Goal: Check status: Check status

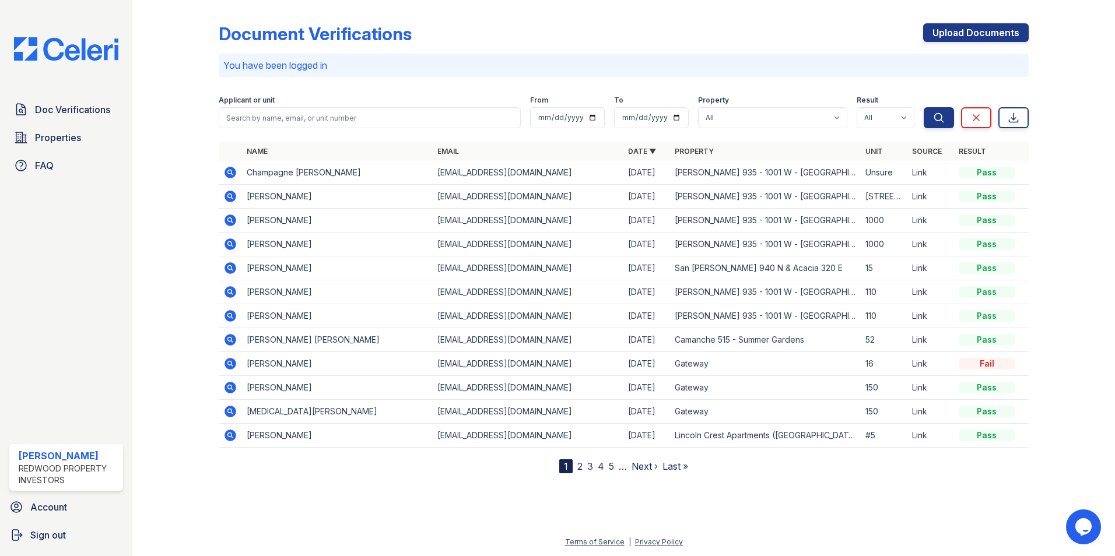
click at [229, 171] on icon at bounding box center [229, 171] width 3 height 3
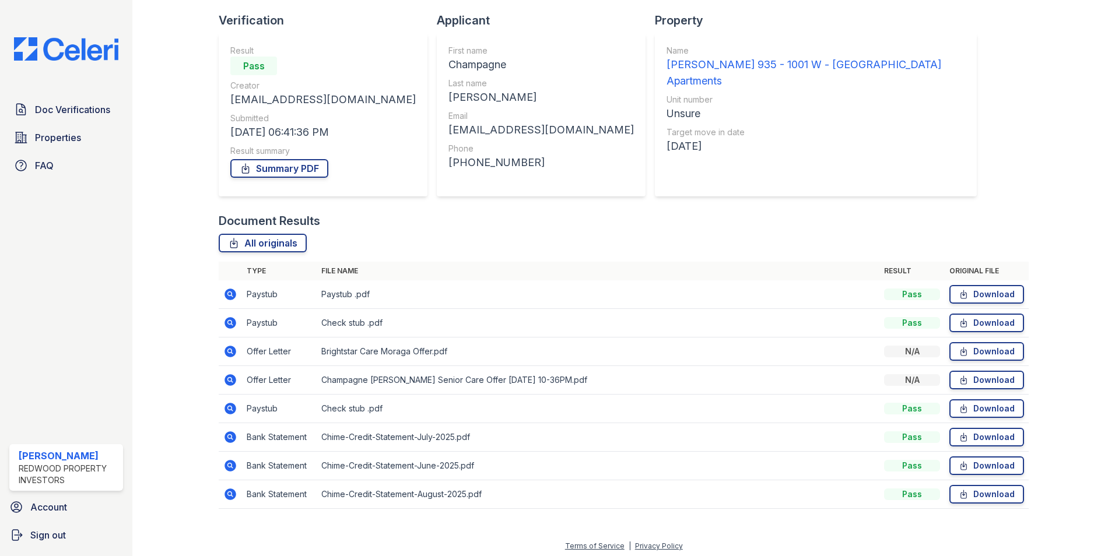
scroll to position [78, 0]
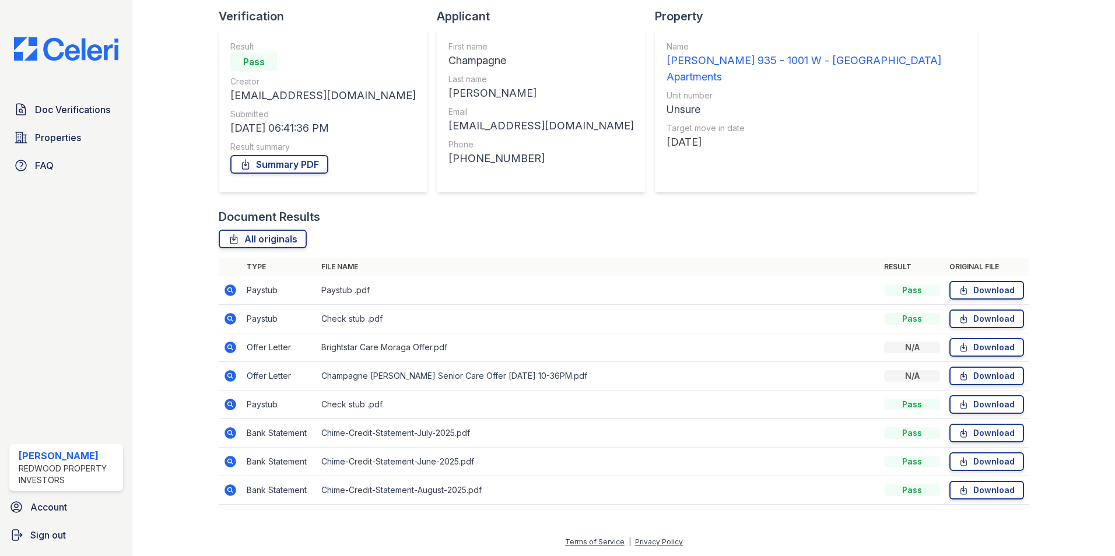
click at [229, 289] on icon at bounding box center [229, 289] width 3 height 3
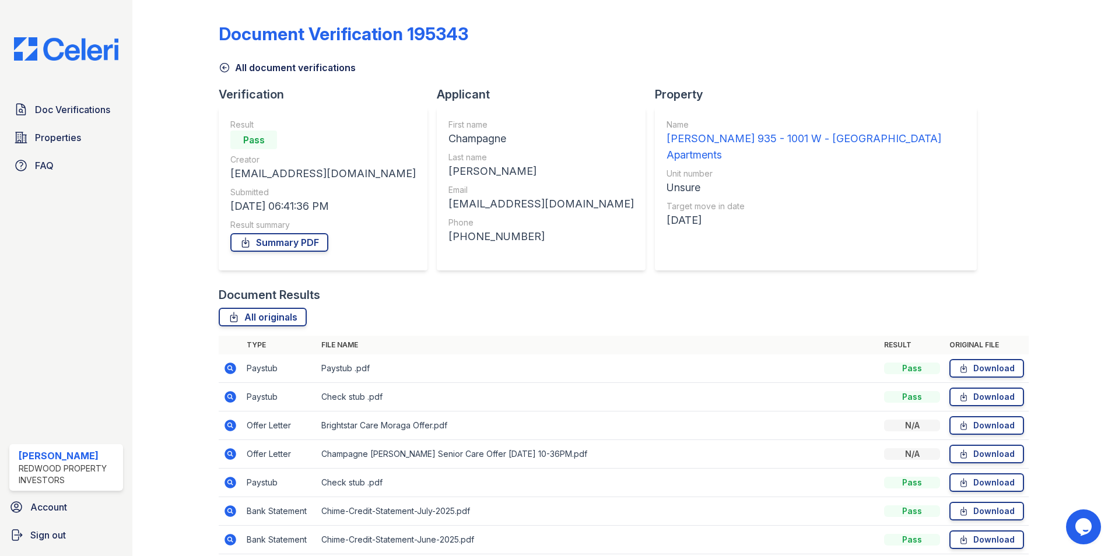
click at [232, 398] on icon at bounding box center [231, 397] width 12 height 12
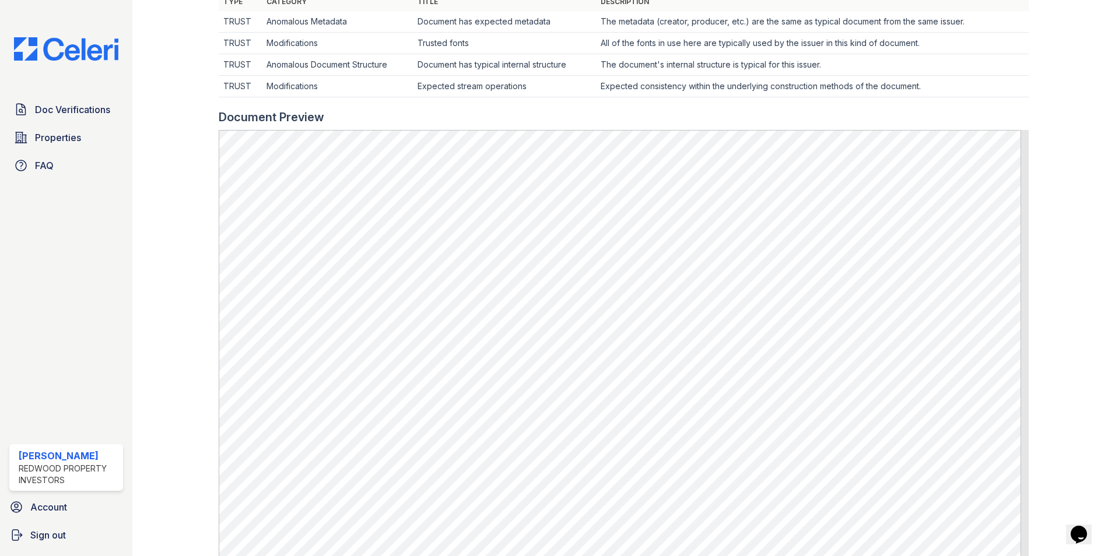
scroll to position [408, 0]
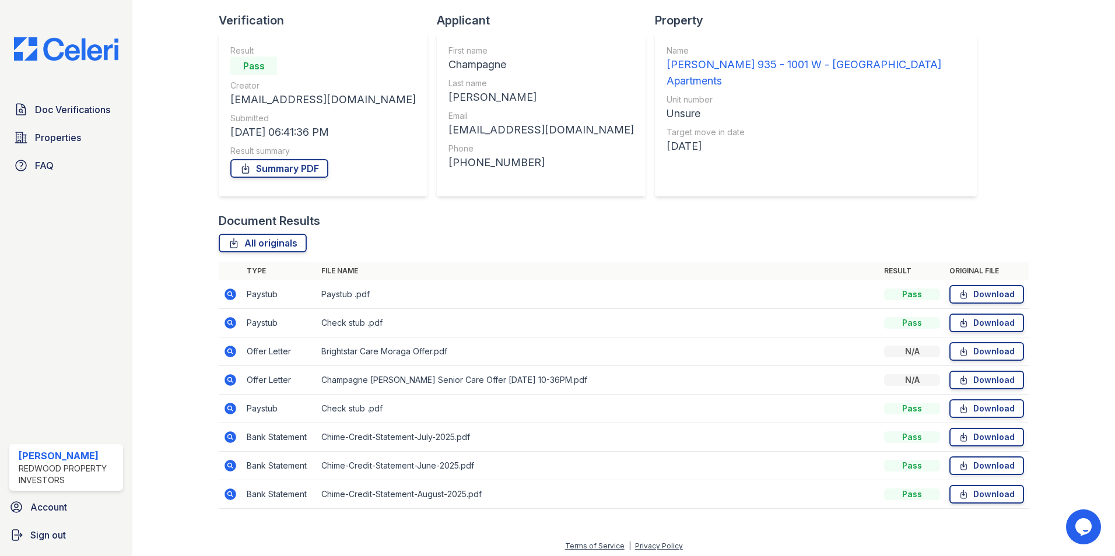
scroll to position [78, 0]
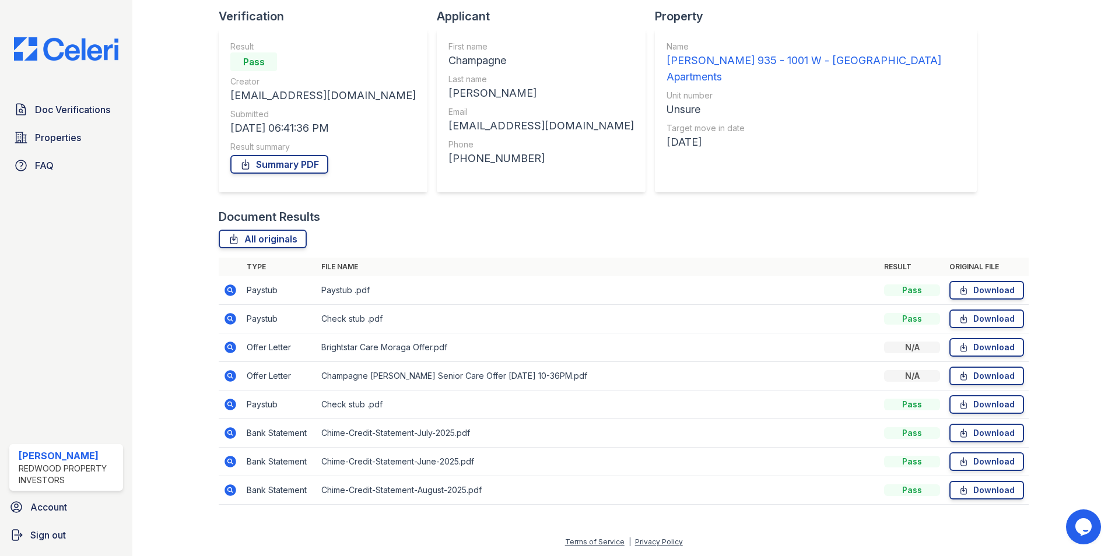
click at [231, 406] on icon at bounding box center [230, 405] width 14 height 14
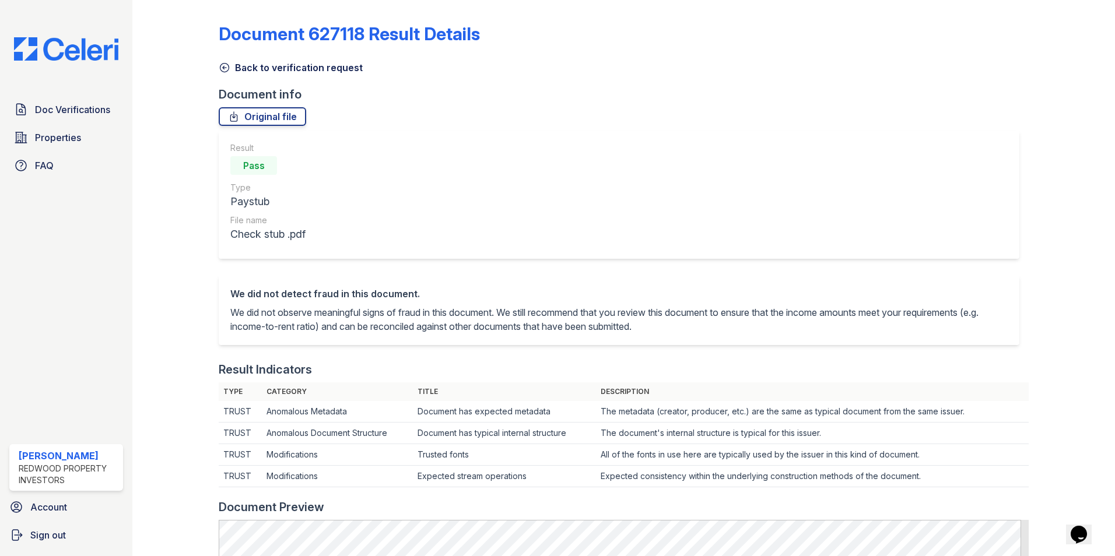
scroll to position [292, 0]
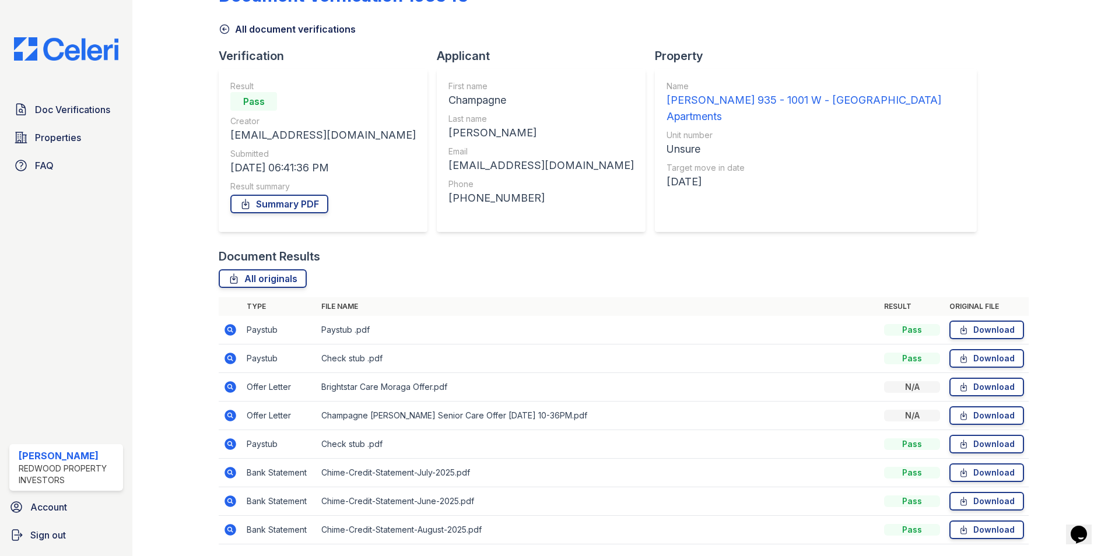
scroll to position [78, 0]
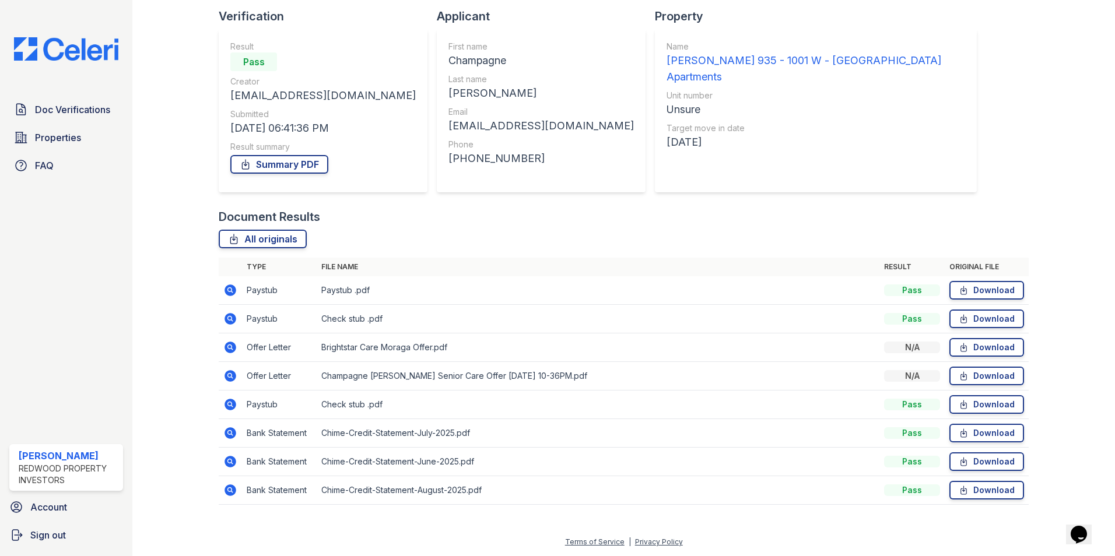
click at [229, 320] on icon at bounding box center [229, 318] width 3 height 3
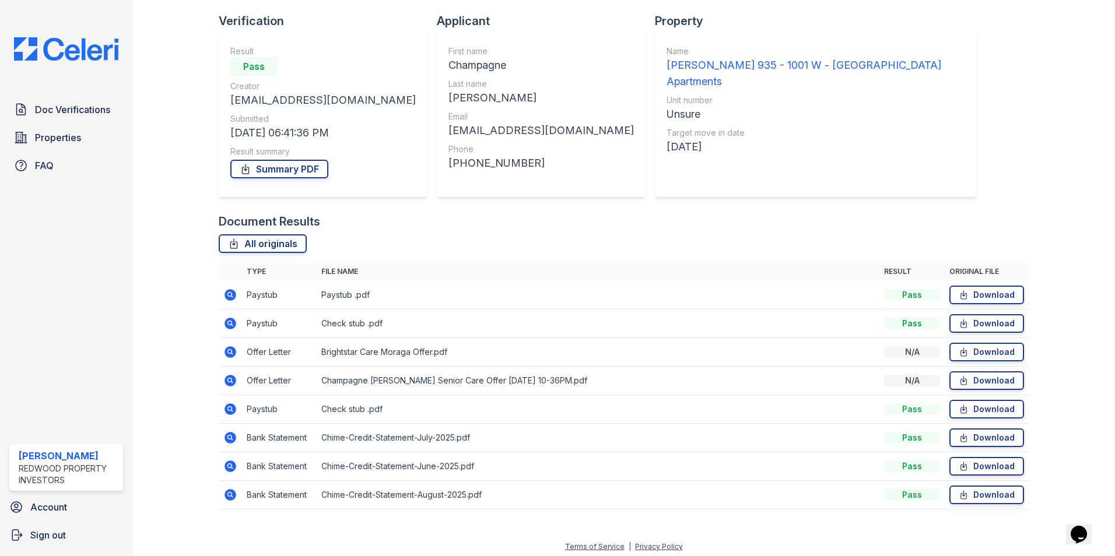
scroll to position [78, 0]
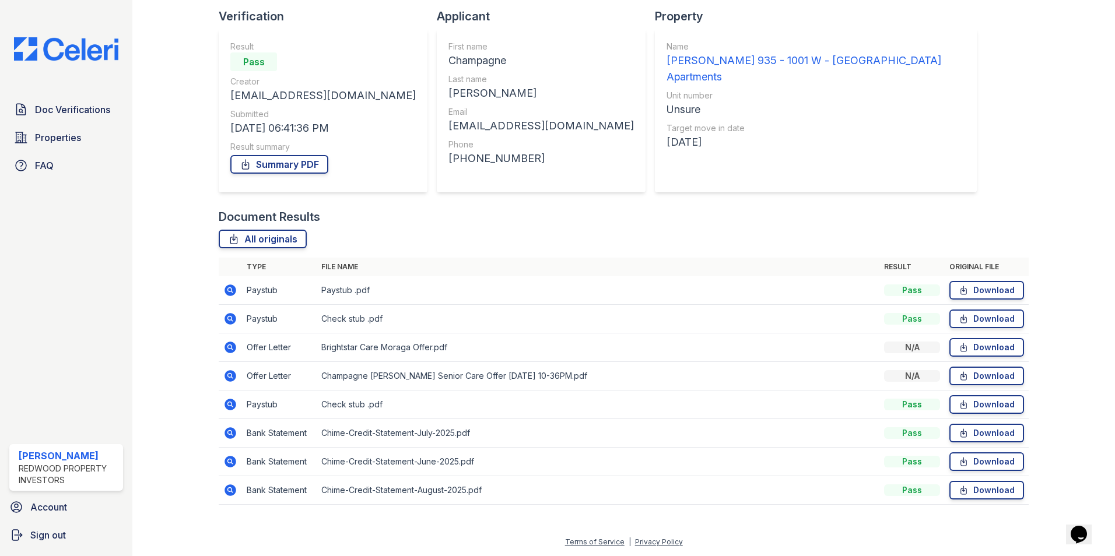
click at [229, 346] on icon at bounding box center [229, 346] width 3 height 3
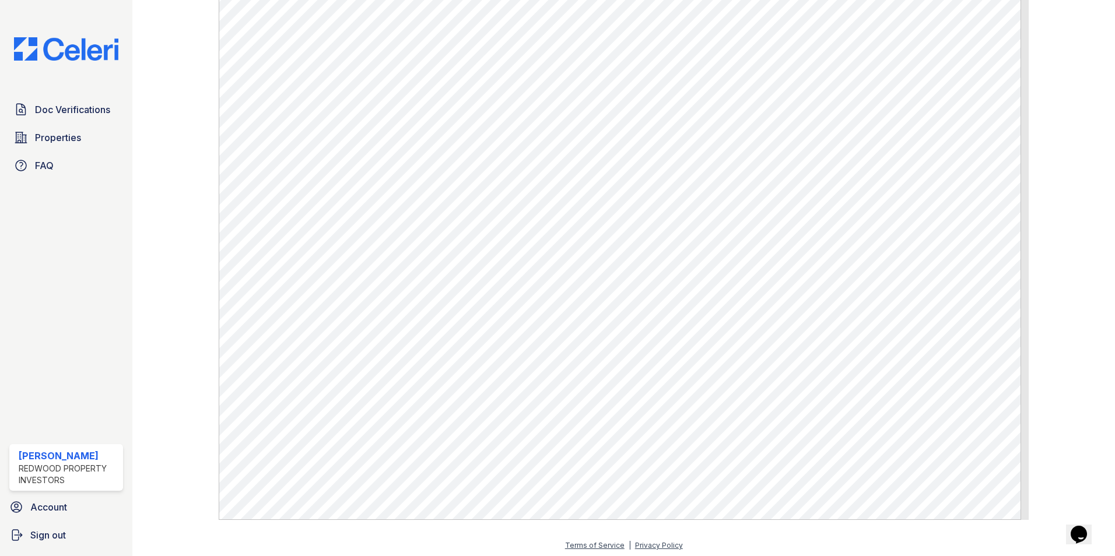
scroll to position [422, 0]
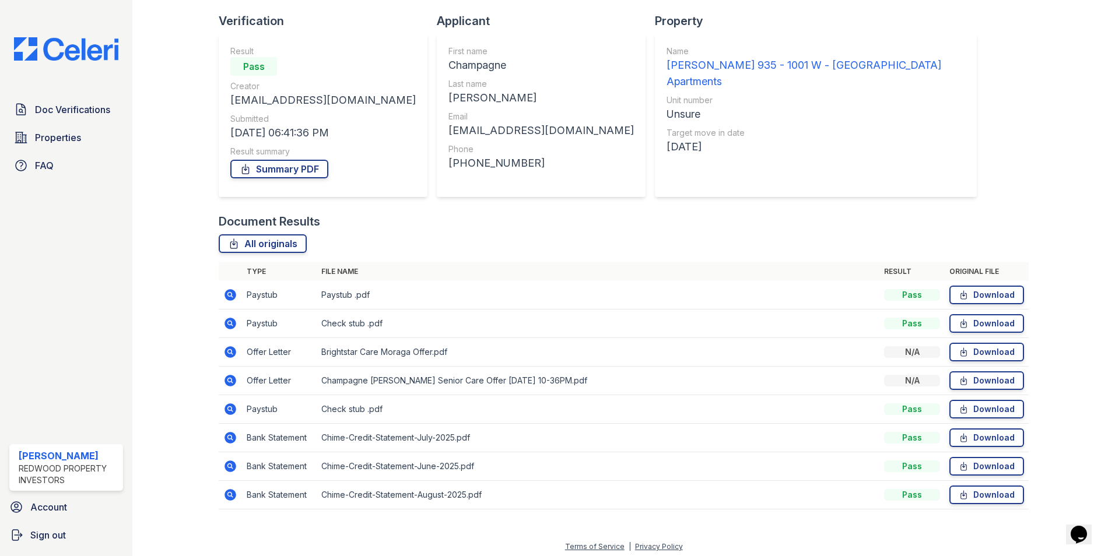
scroll to position [78, 0]
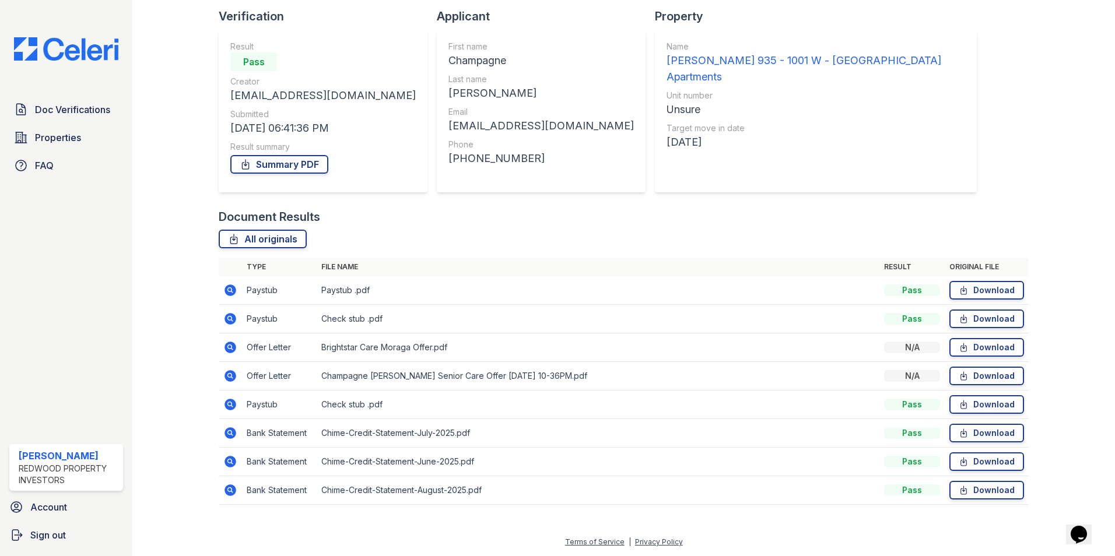
click at [231, 374] on icon at bounding box center [231, 376] width 12 height 12
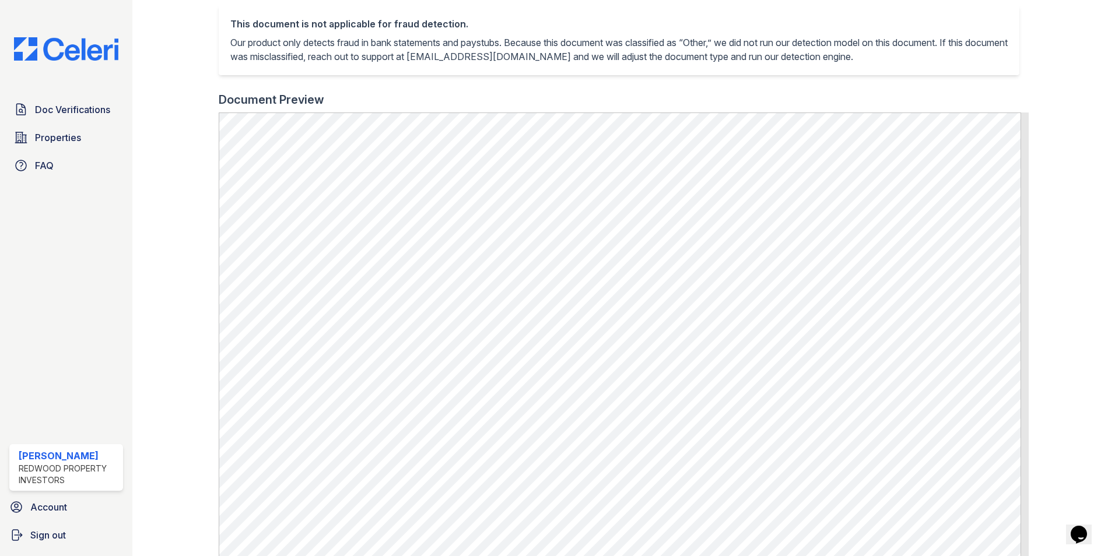
scroll to position [292, 0]
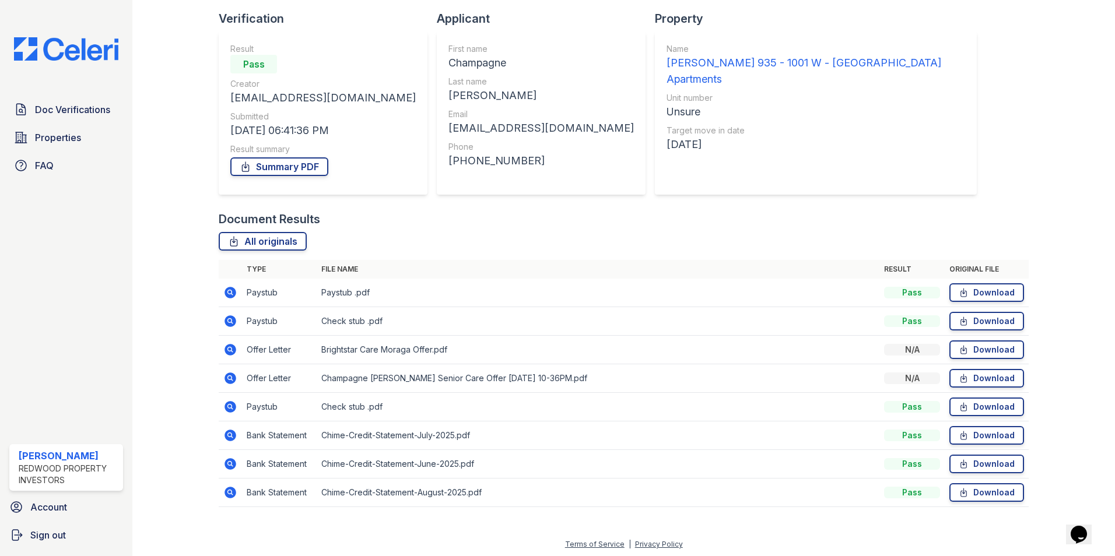
scroll to position [78, 0]
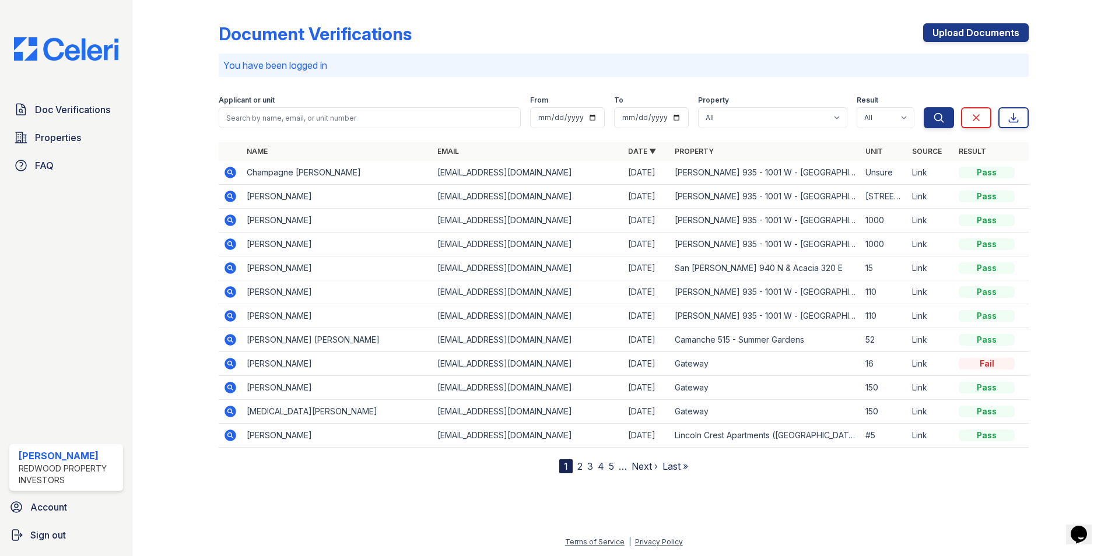
click at [230, 171] on icon at bounding box center [229, 171] width 3 height 3
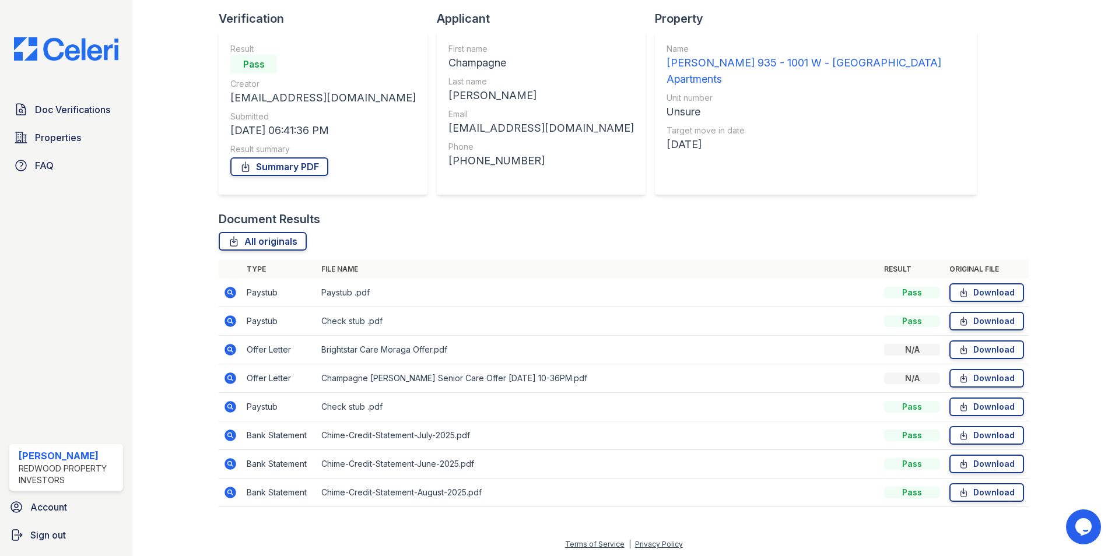
scroll to position [78, 0]
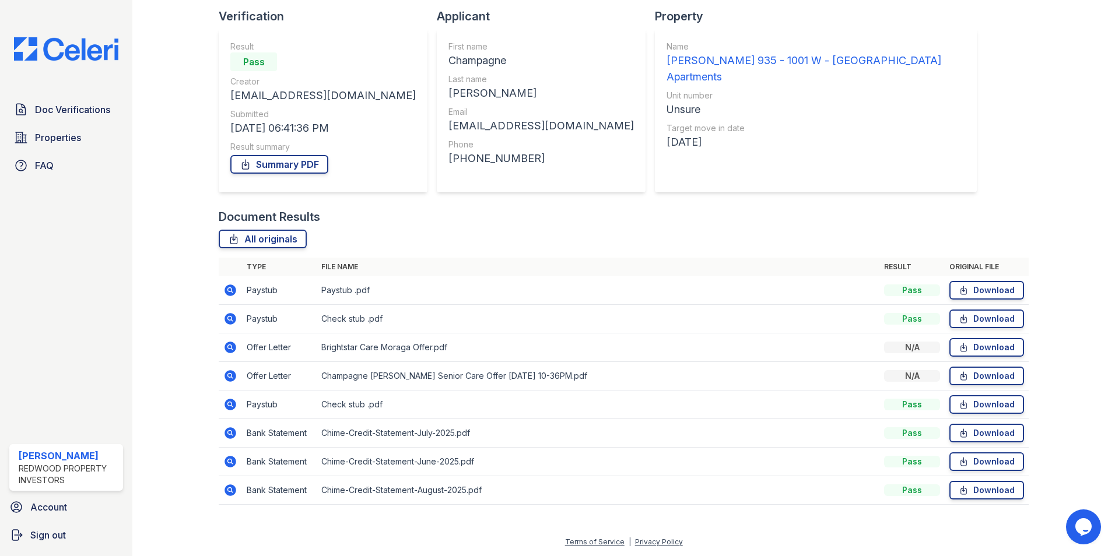
click at [230, 289] on icon at bounding box center [229, 289] width 3 height 3
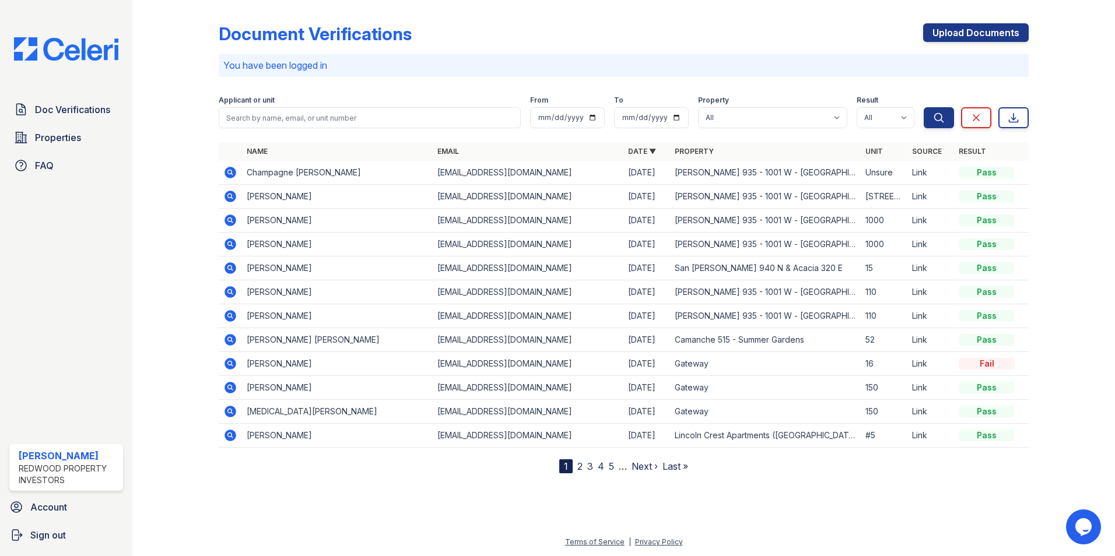
click at [231, 176] on icon at bounding box center [231, 173] width 12 height 12
click at [233, 197] on icon at bounding box center [231, 197] width 12 height 12
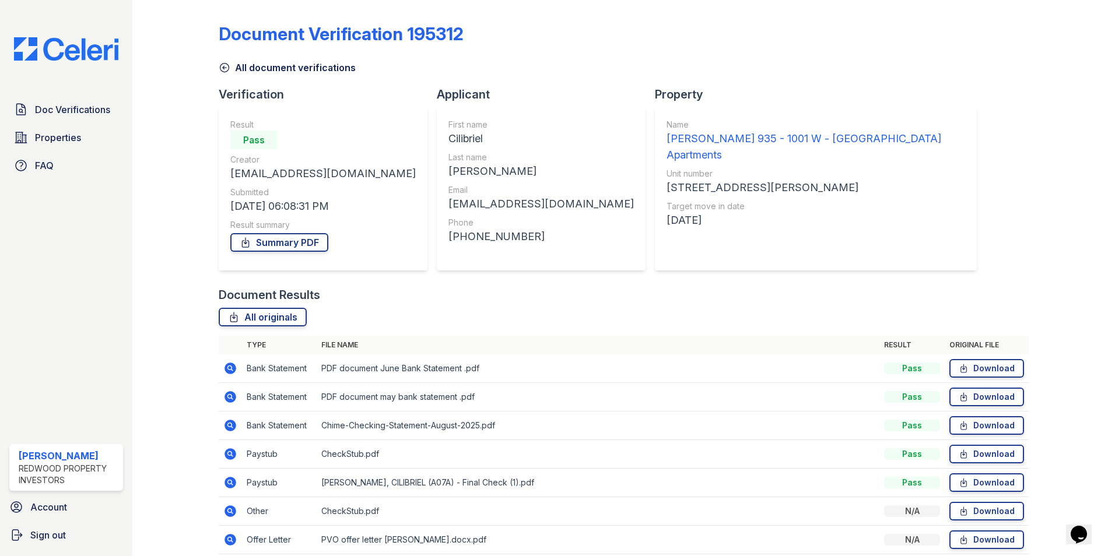
scroll to position [50, 0]
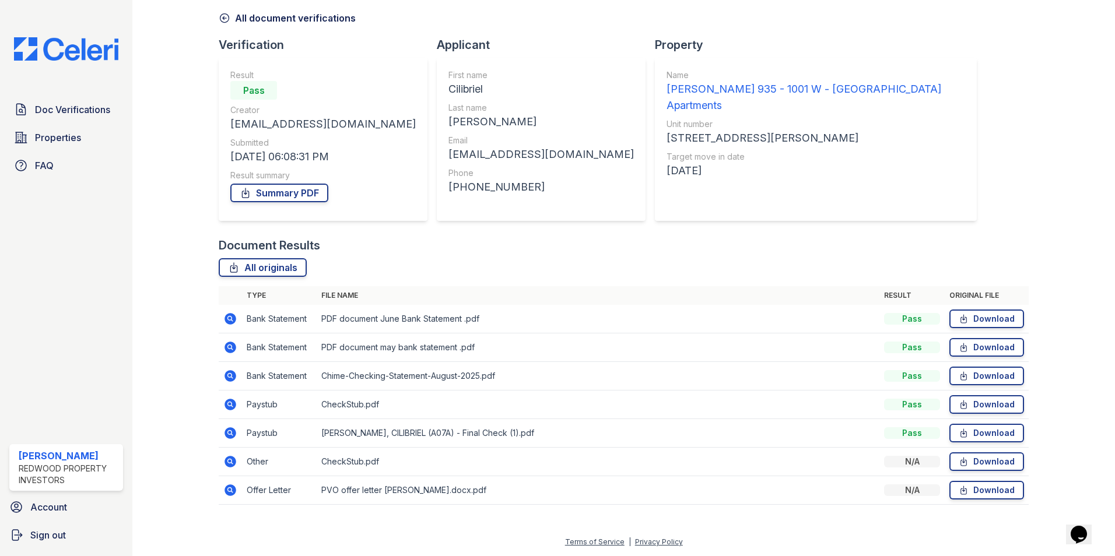
click at [229, 404] on icon at bounding box center [229, 403] width 3 height 3
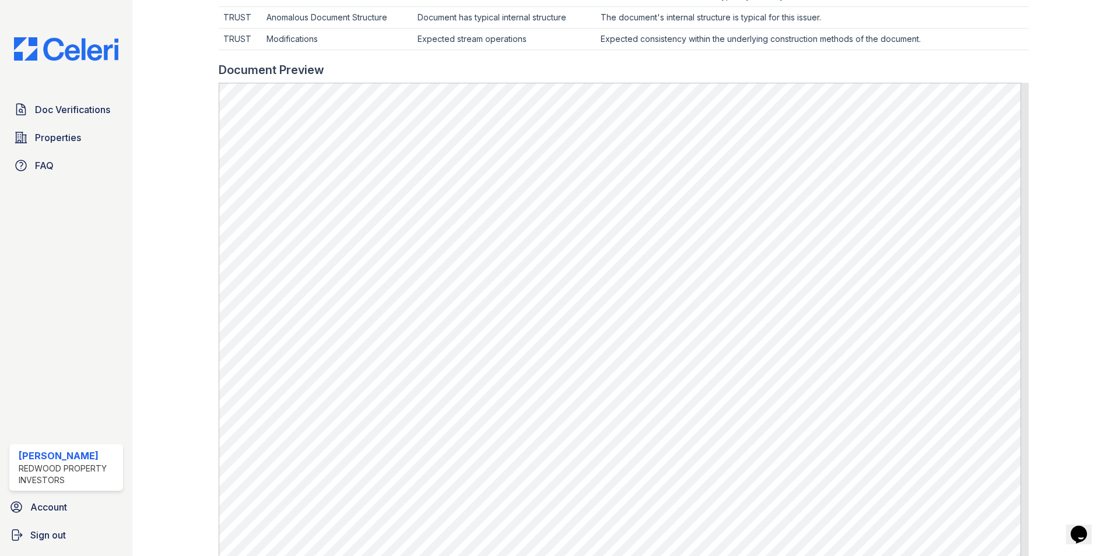
scroll to position [467, 0]
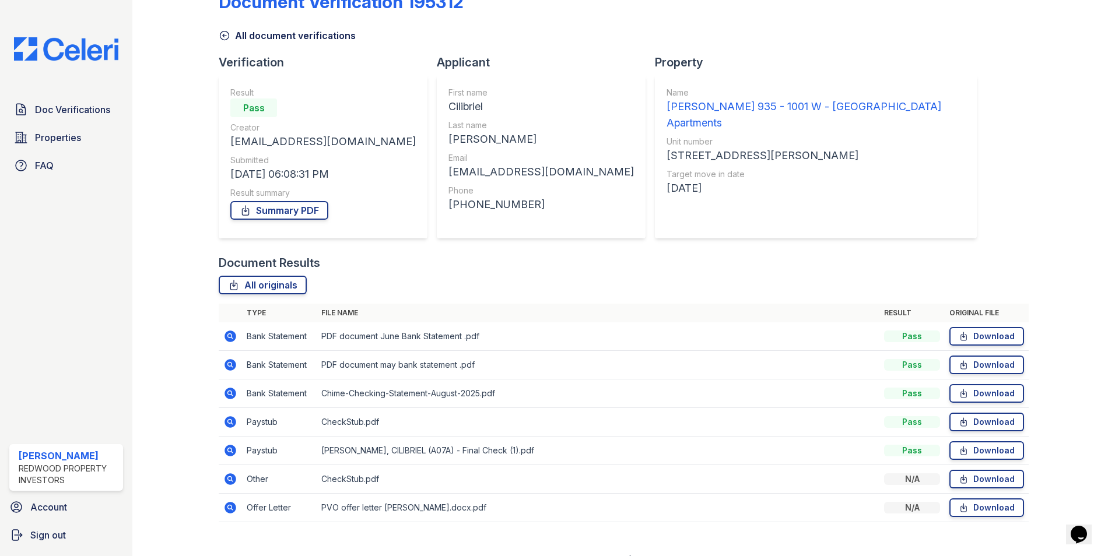
scroll to position [50, 0]
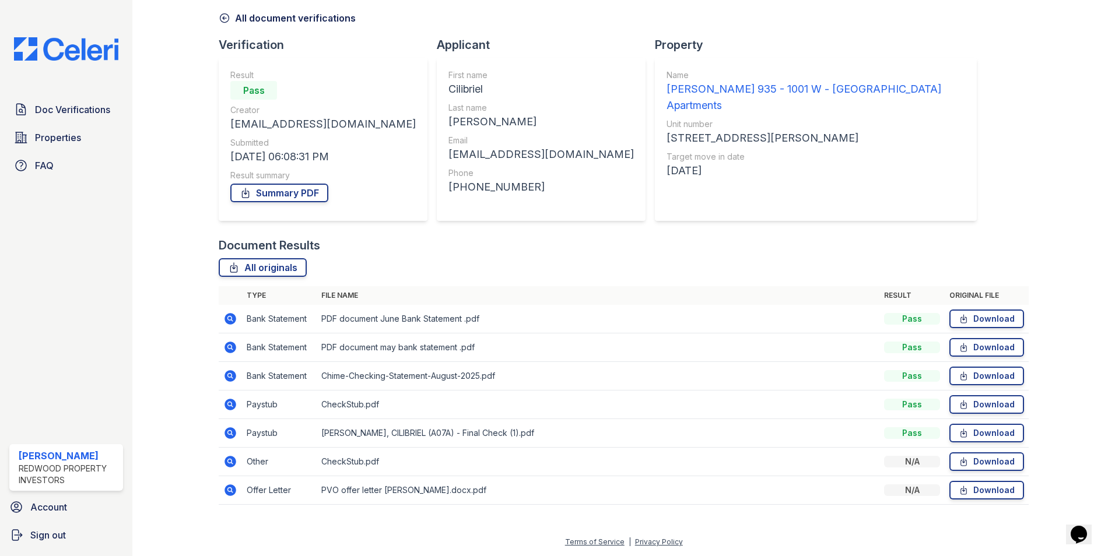
click at [230, 430] on icon at bounding box center [231, 434] width 12 height 12
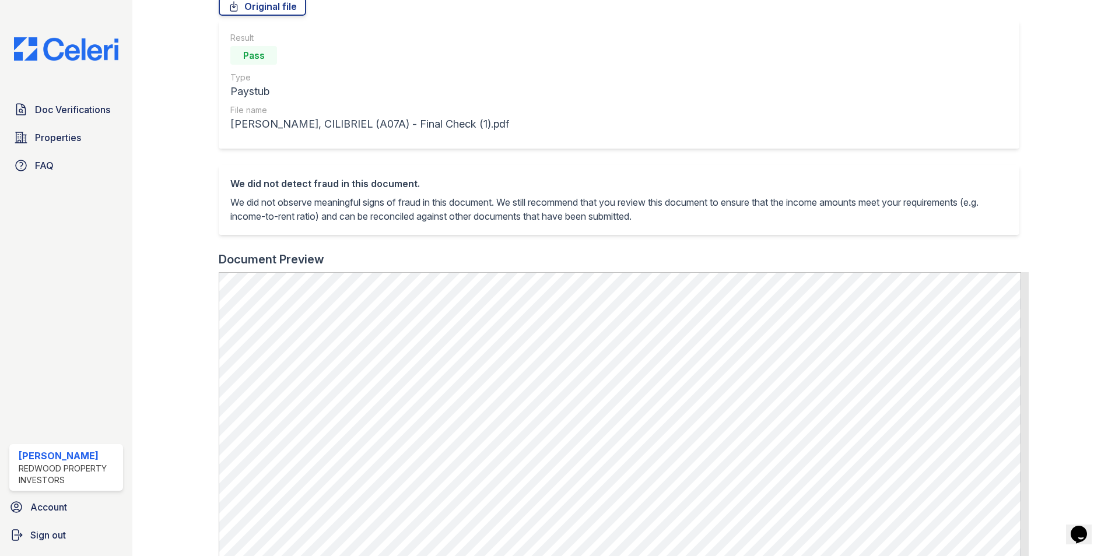
scroll to position [117, 0]
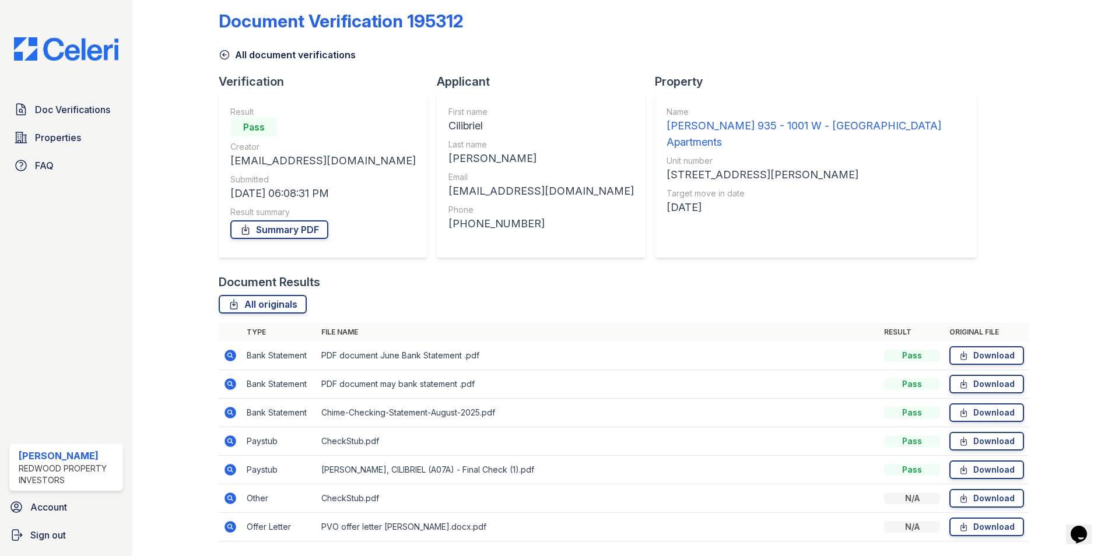
scroll to position [50, 0]
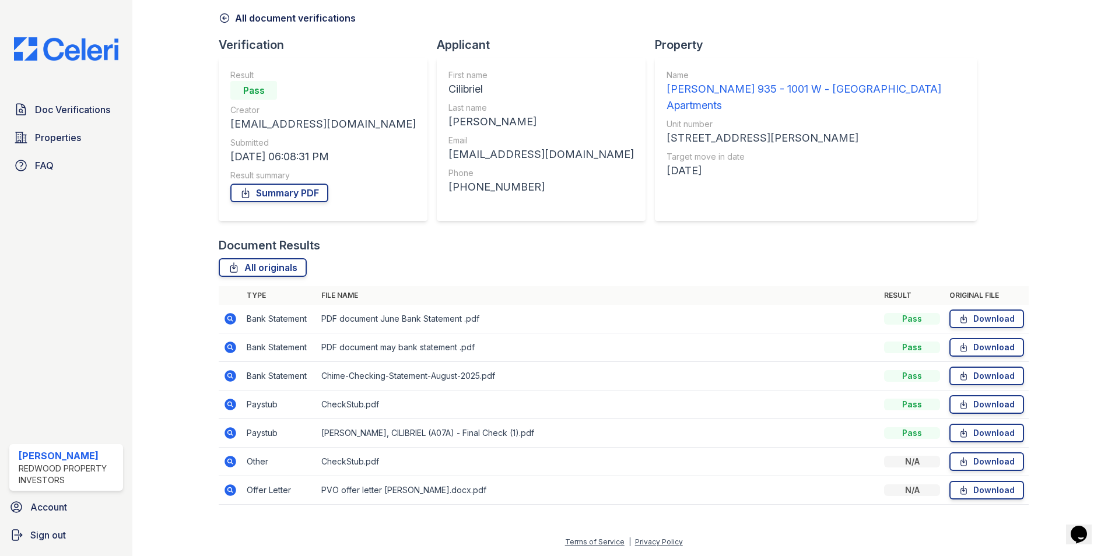
click at [227, 459] on icon at bounding box center [231, 462] width 12 height 12
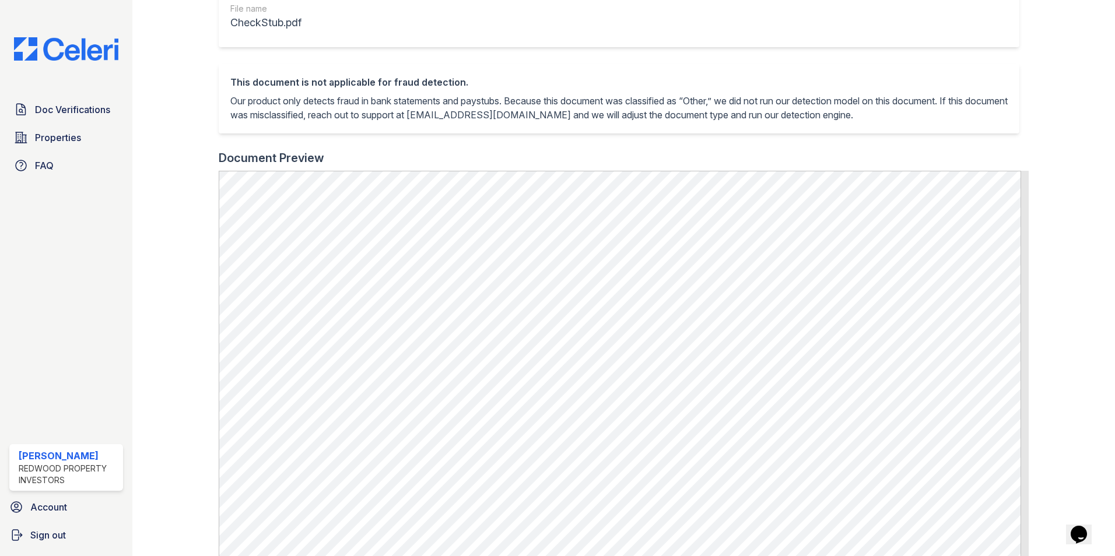
scroll to position [292, 0]
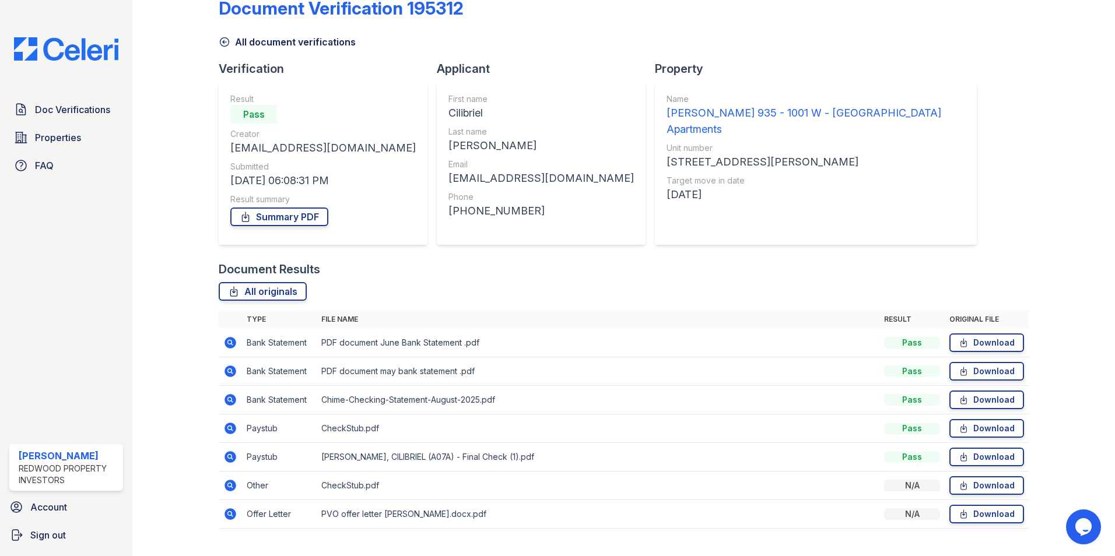
scroll to position [50, 0]
